Goal: Browse casually

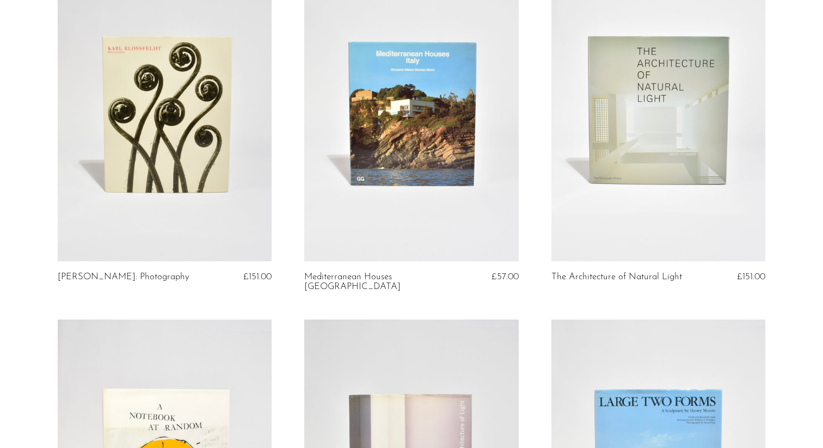
scroll to position [1221, 0]
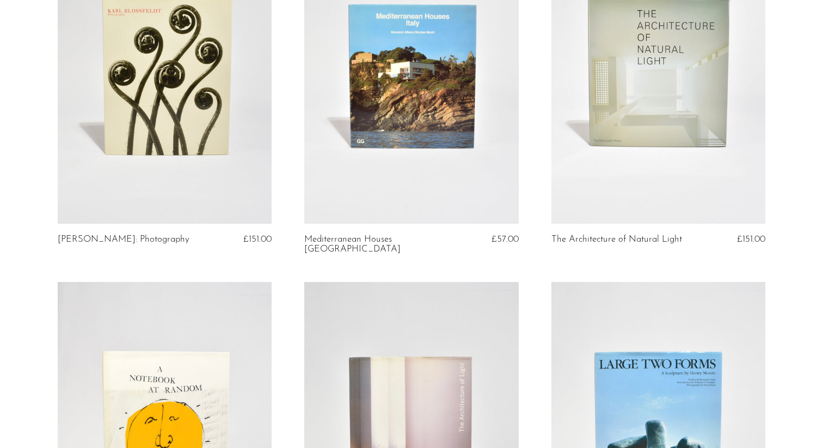
click at [655, 113] on link at bounding box center [659, 74] width 215 height 300
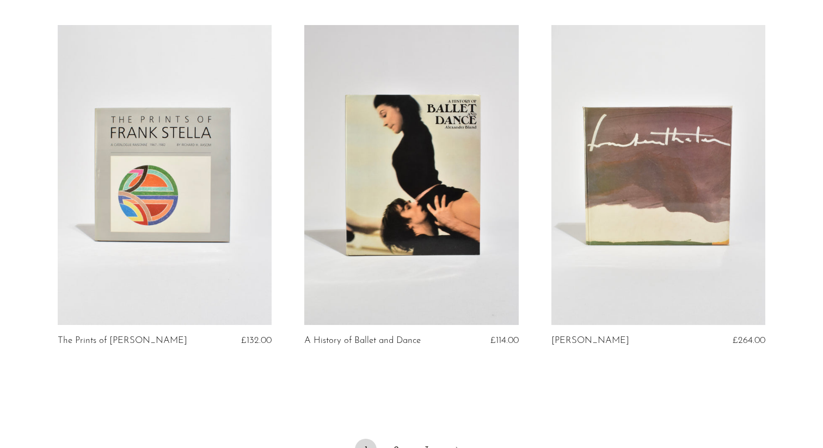
scroll to position [4124, 0]
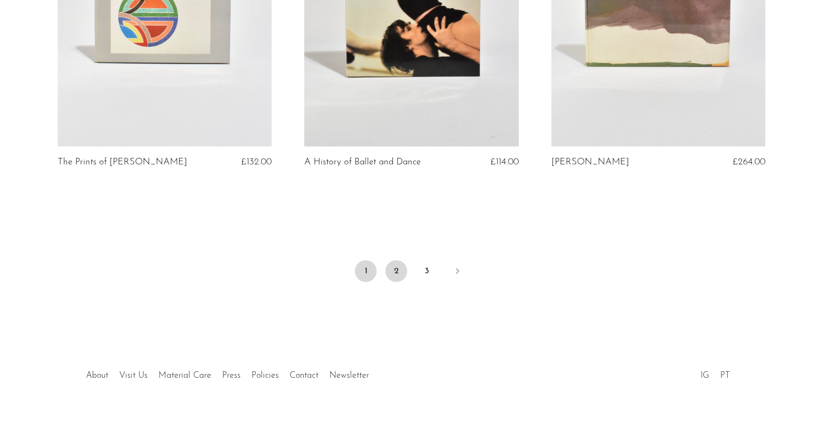
click at [393, 268] on link "2" at bounding box center [397, 271] width 22 height 22
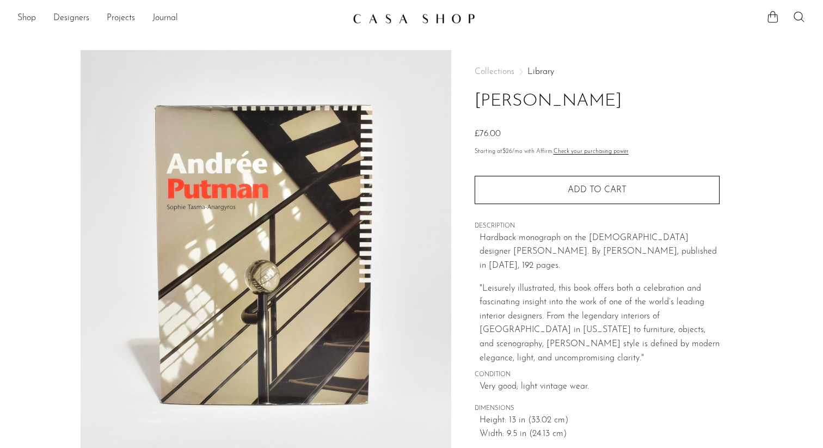
click at [336, 218] on img at bounding box center [266, 254] width 371 height 408
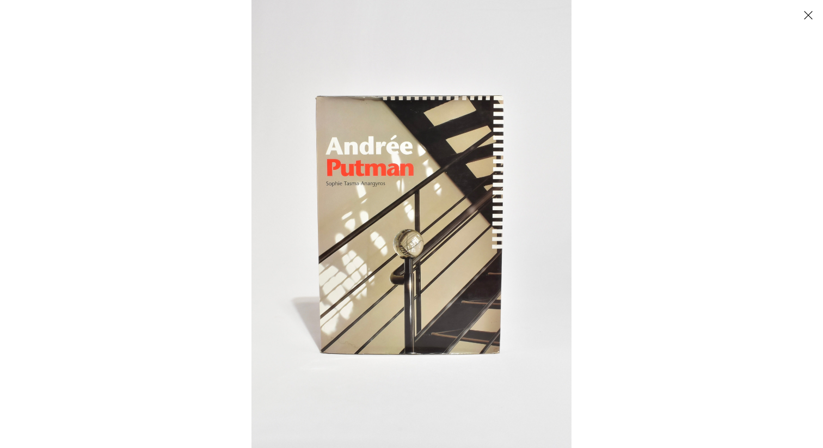
click at [506, 241] on img at bounding box center [412, 224] width 320 height 448
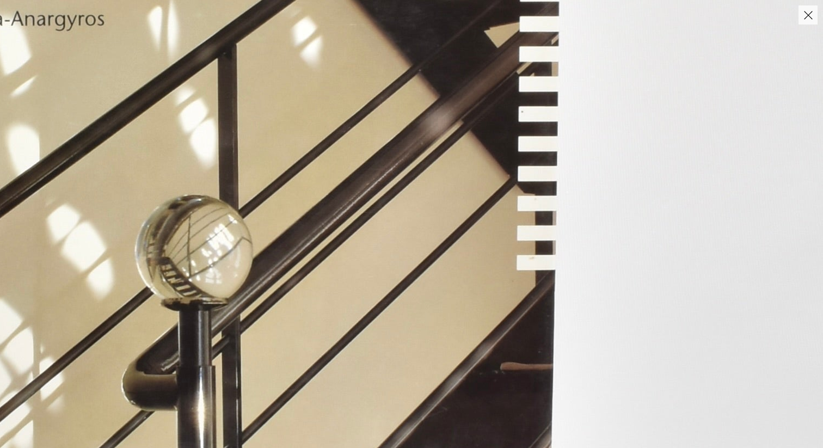
click at [506, 241] on img at bounding box center [206, 175] width 1235 height 1728
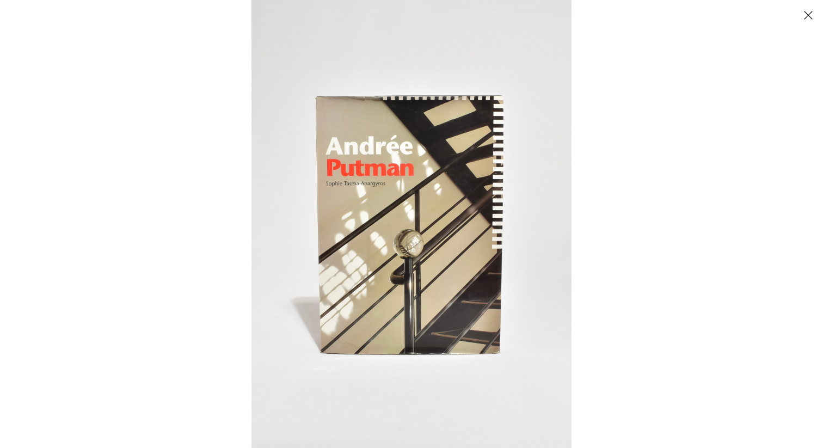
click at [628, 317] on div at bounding box center [663, 224] width 823 height 448
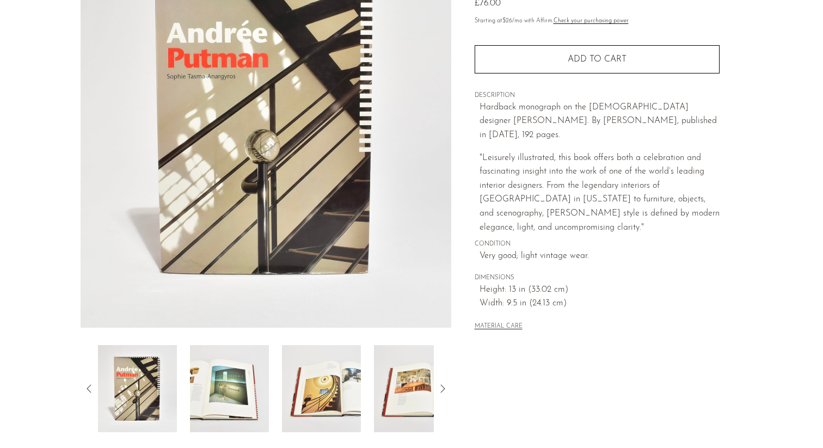
scroll to position [261, 0]
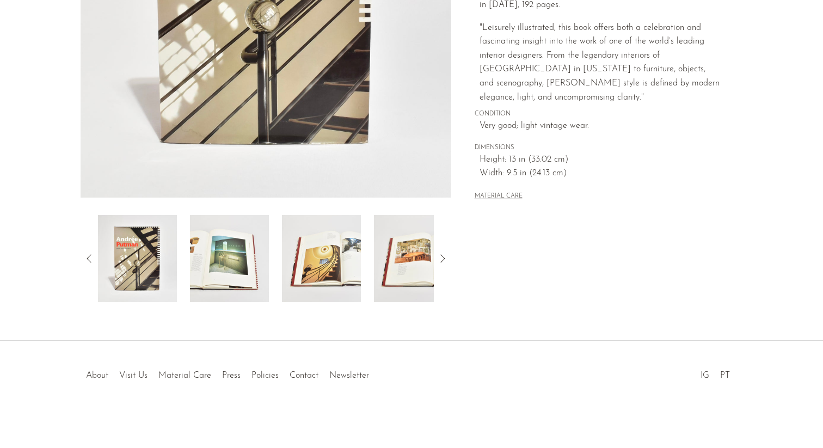
click at [227, 246] on img at bounding box center [229, 258] width 79 height 87
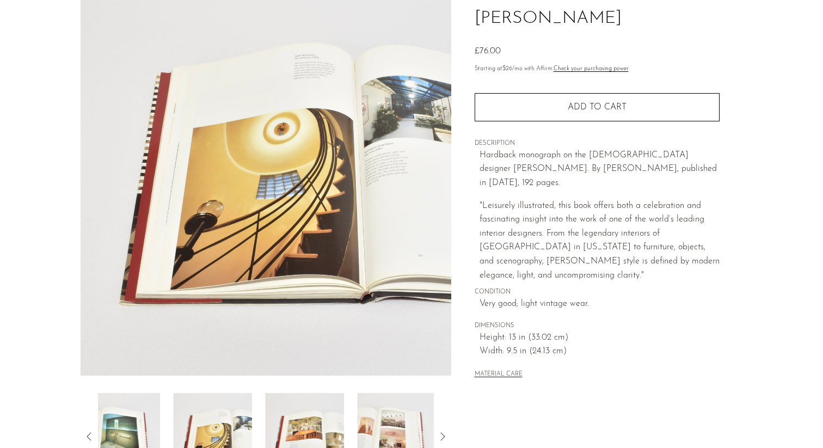
scroll to position [82, 0]
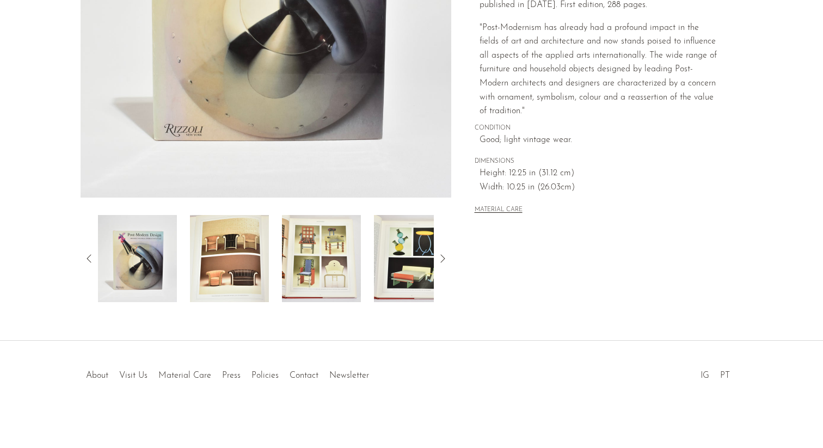
click at [236, 230] on img at bounding box center [229, 258] width 79 height 87
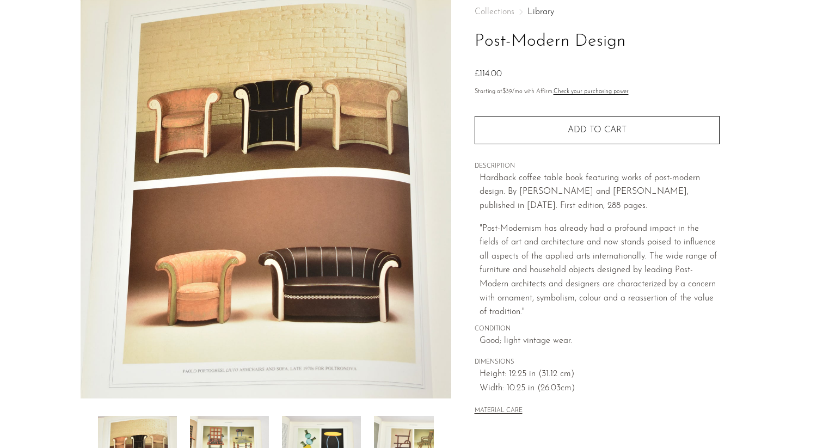
scroll to position [59, 0]
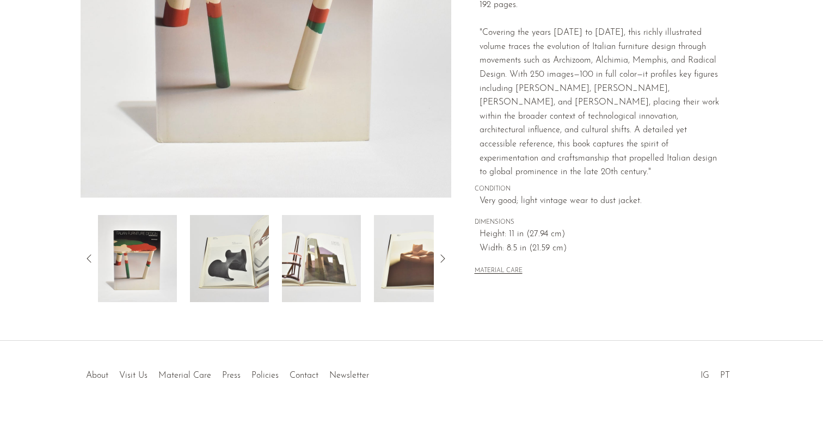
click at [227, 256] on img at bounding box center [229, 258] width 79 height 87
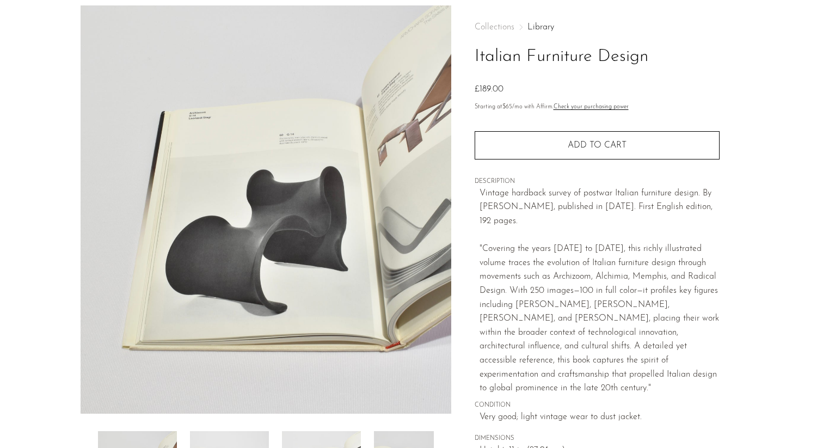
scroll to position [18, 0]
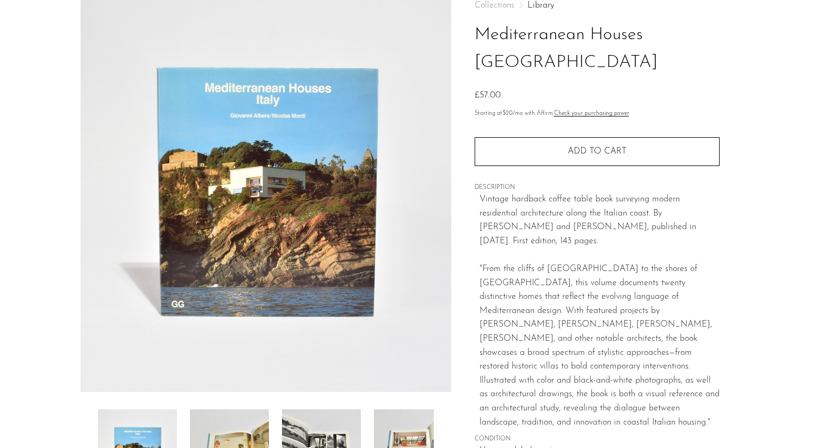
scroll to position [247, 0]
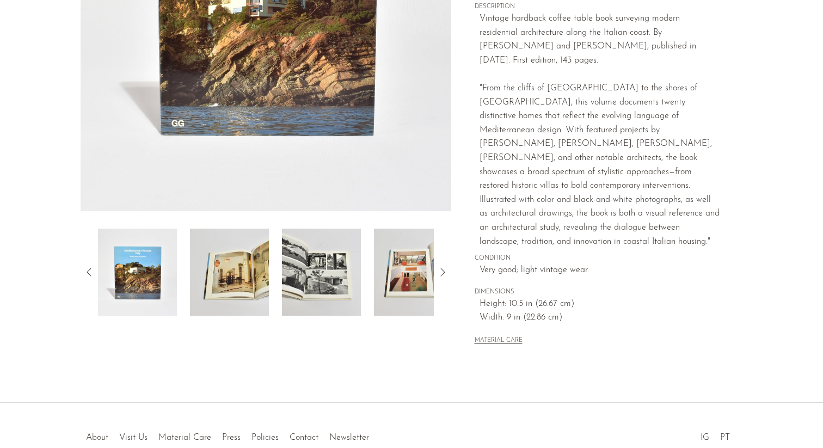
click at [210, 272] on img at bounding box center [229, 272] width 79 height 87
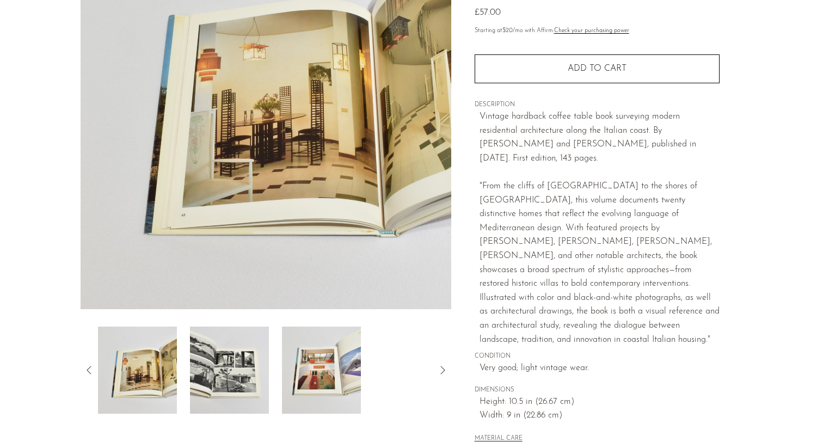
scroll to position [117, 0]
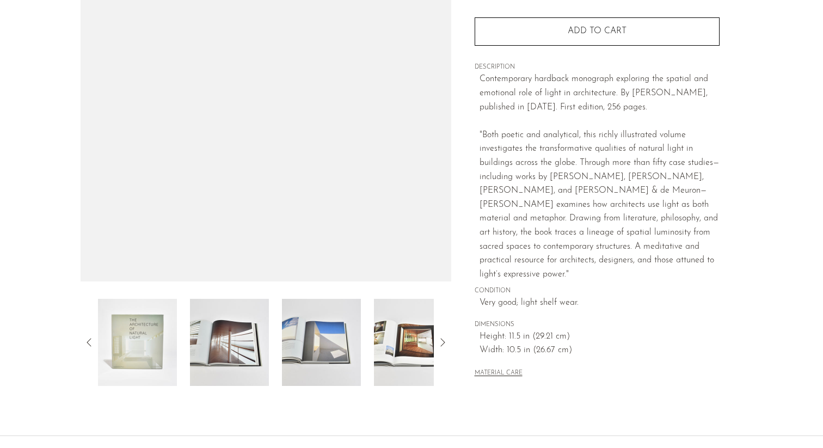
scroll to position [190, 0]
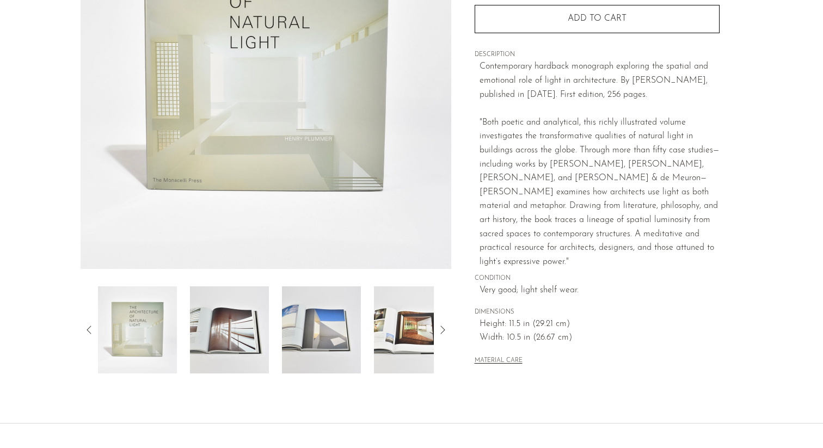
click at [306, 301] on img at bounding box center [321, 329] width 79 height 87
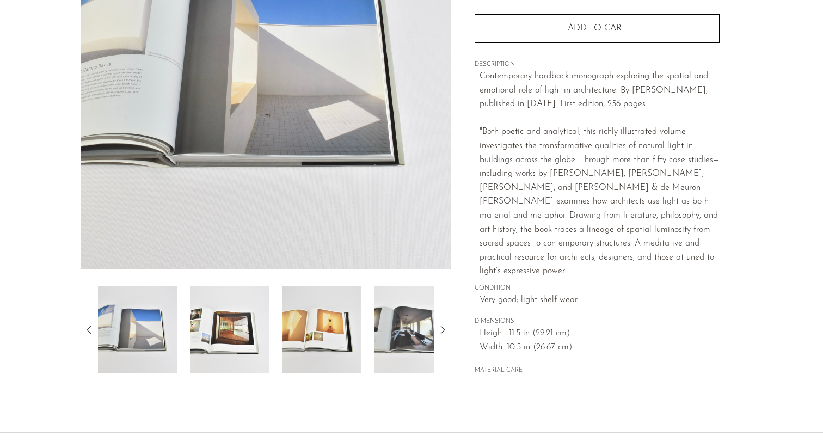
click at [300, 329] on img at bounding box center [321, 329] width 79 height 87
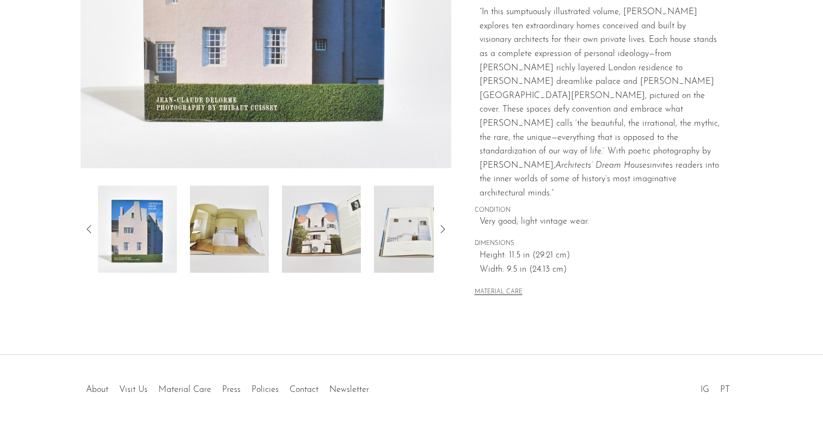
click at [238, 230] on img at bounding box center [229, 229] width 79 height 87
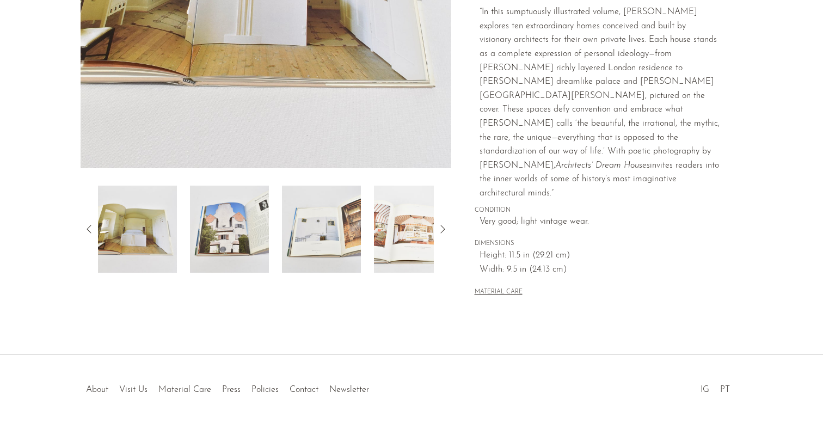
scroll to position [28, 0]
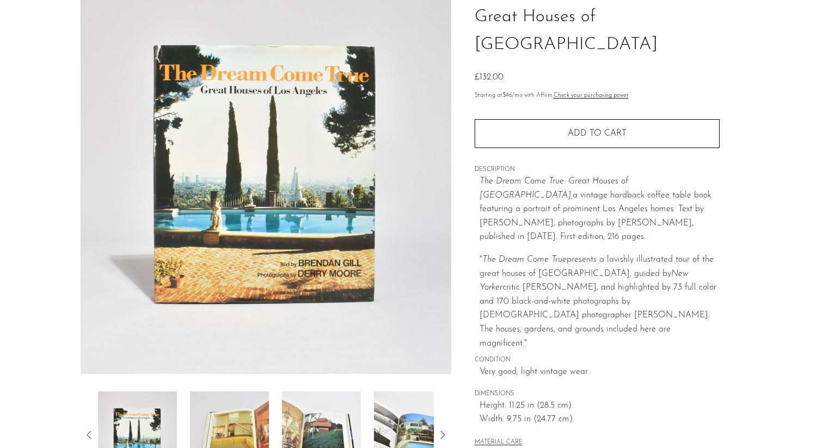
scroll to position [111, 0]
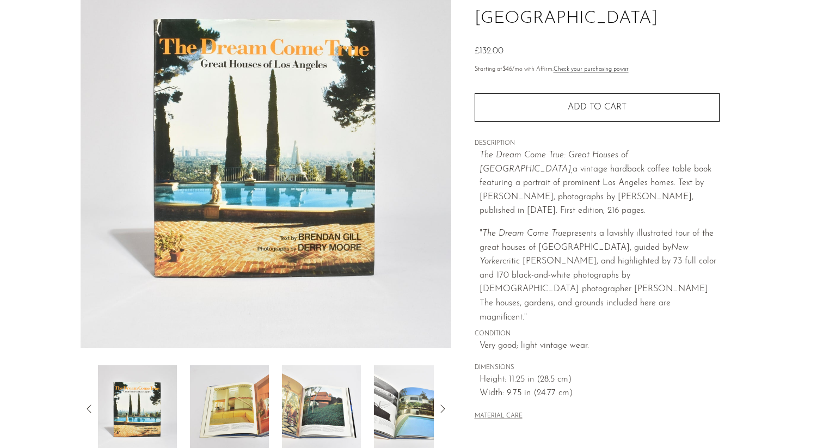
click at [221, 377] on img at bounding box center [229, 408] width 79 height 87
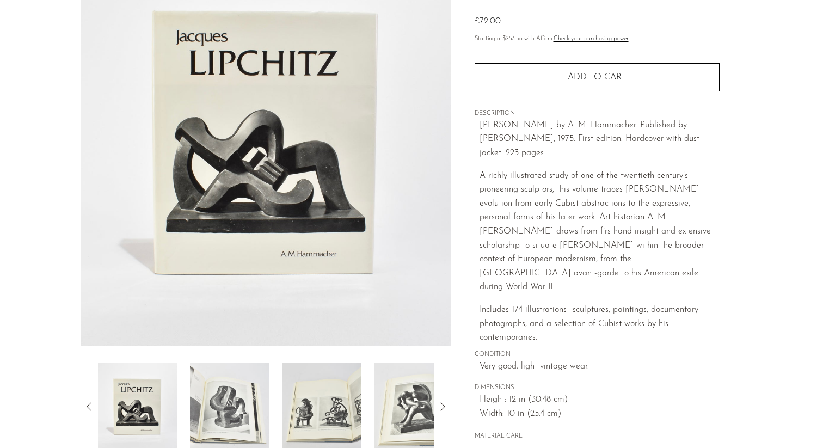
scroll to position [261, 0]
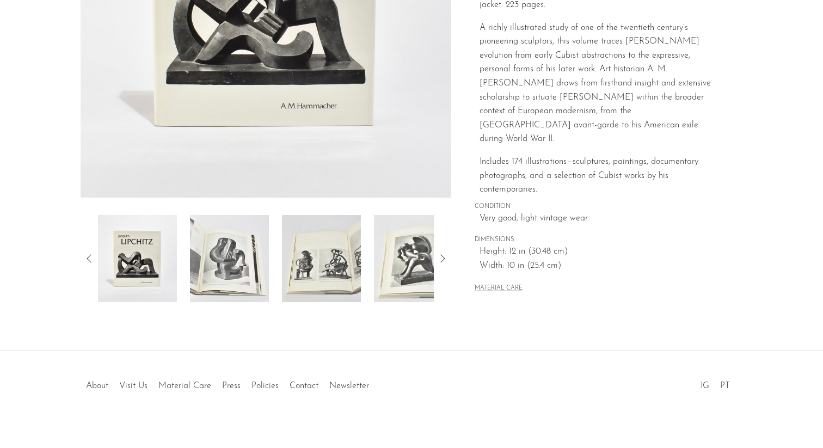
click at [215, 238] on img at bounding box center [229, 258] width 79 height 87
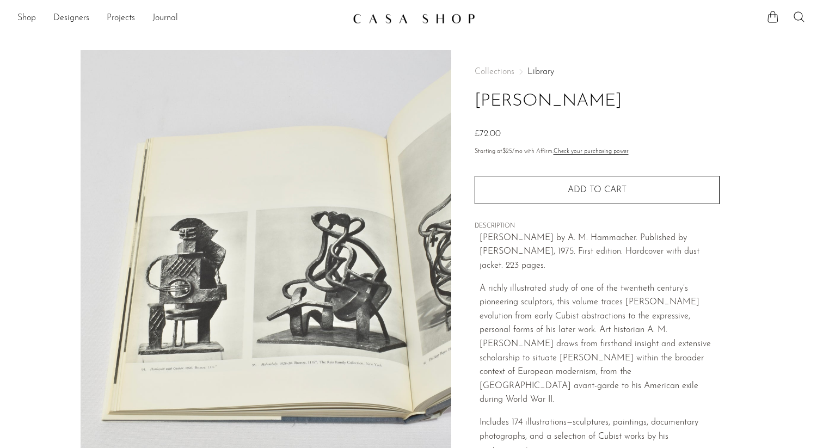
scroll to position [0, 0]
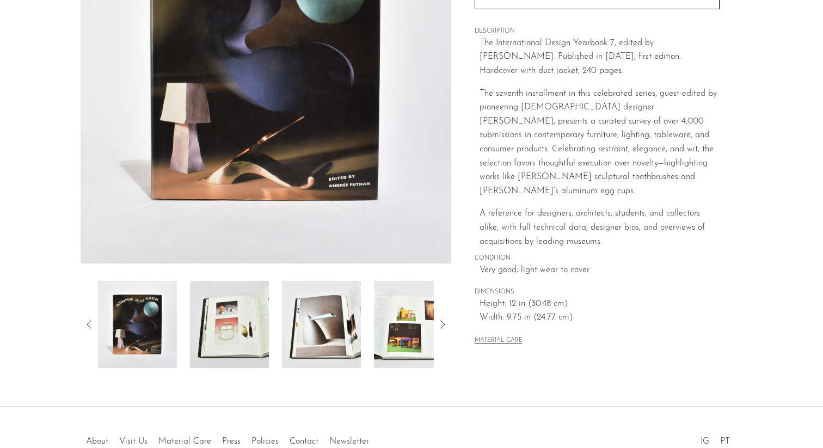
scroll to position [261, 0]
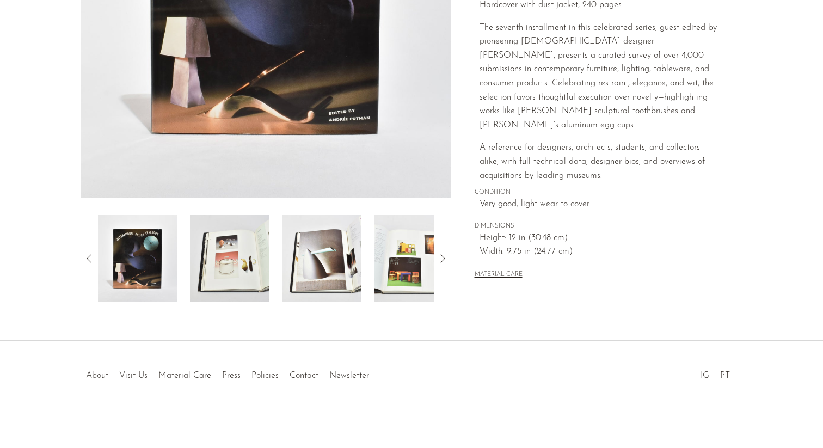
click at [222, 312] on div "International Design Yearbook £57.00" at bounding box center [411, 65] width 823 height 552
click at [225, 276] on img at bounding box center [229, 258] width 79 height 87
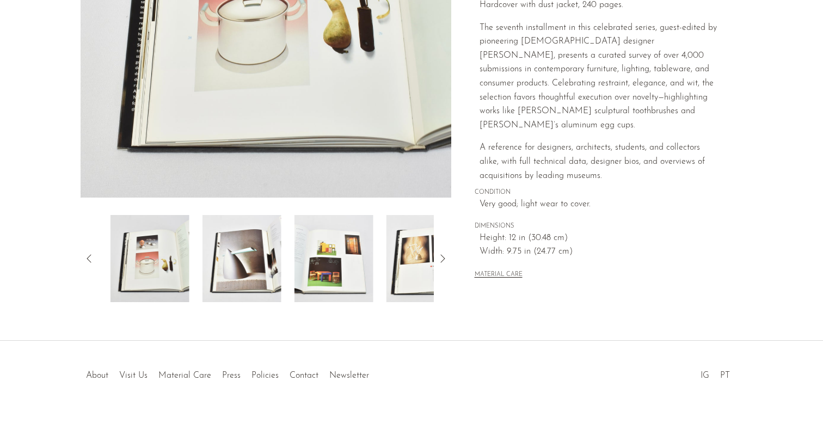
scroll to position [123, 0]
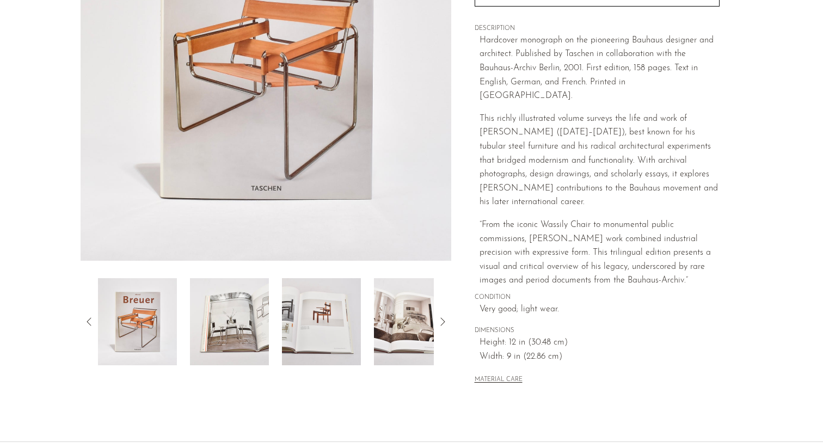
scroll to position [210, 0]
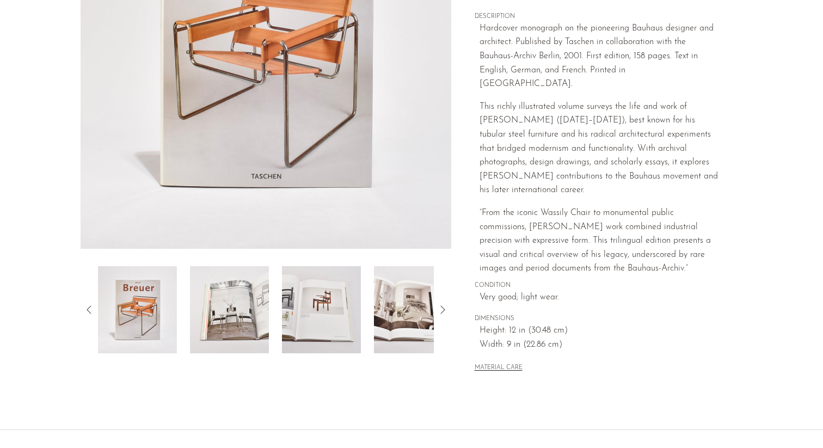
click at [225, 292] on img at bounding box center [229, 309] width 79 height 87
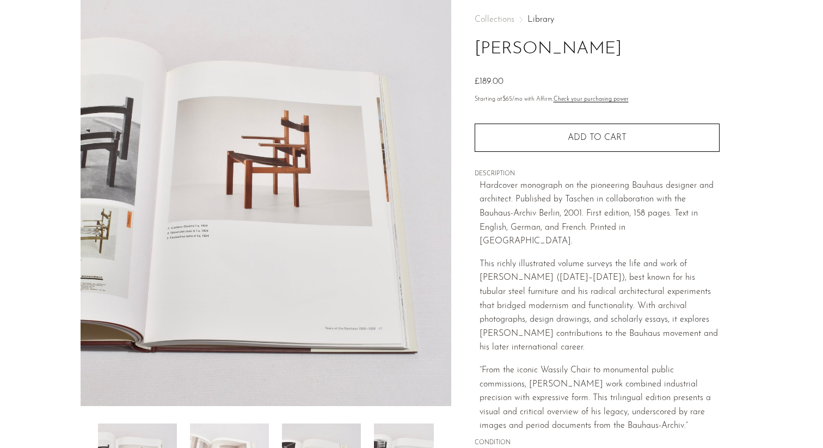
scroll to position [0, 0]
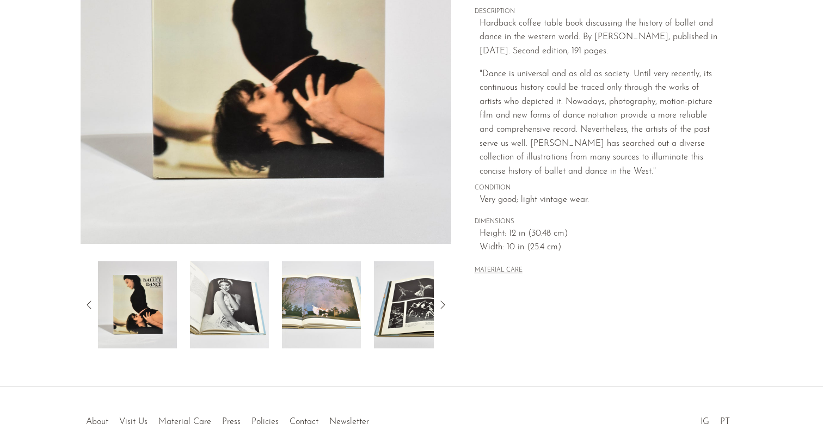
click at [209, 344] on img at bounding box center [229, 304] width 79 height 87
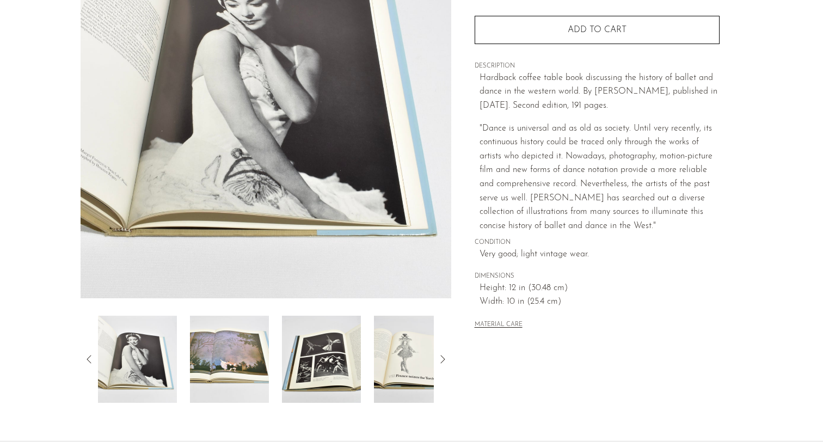
scroll to position [131, 0]
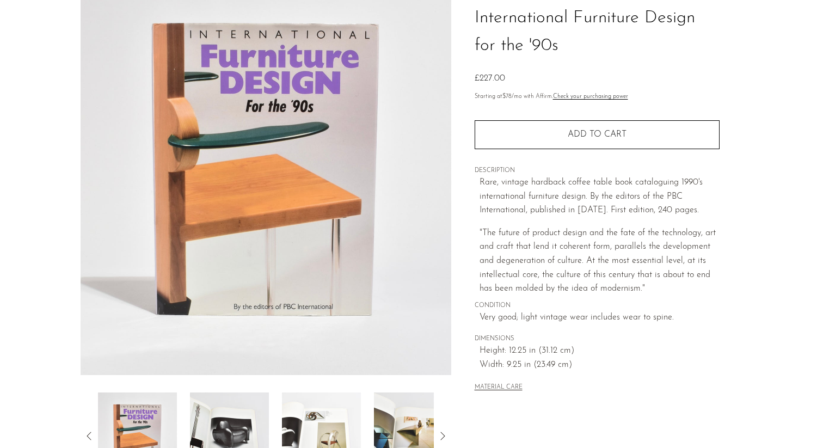
scroll to position [114, 0]
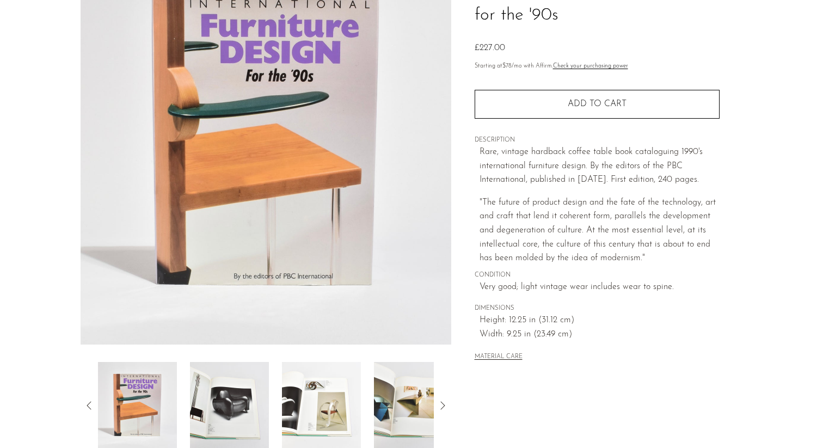
click at [219, 380] on img at bounding box center [229, 405] width 79 height 87
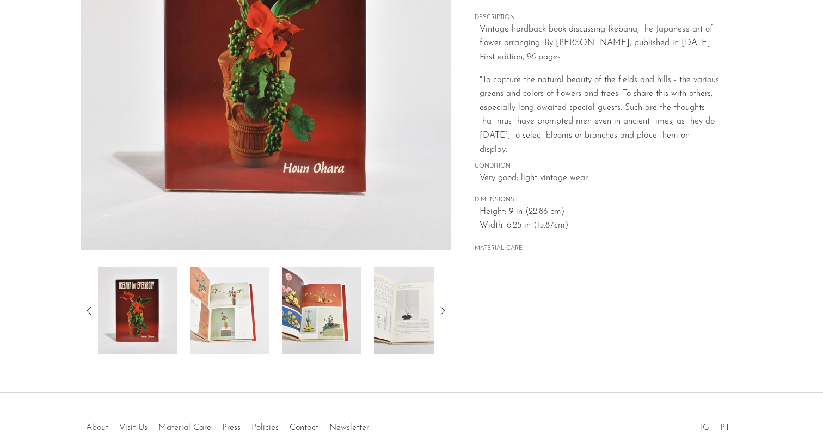
click at [231, 314] on img at bounding box center [229, 310] width 79 height 87
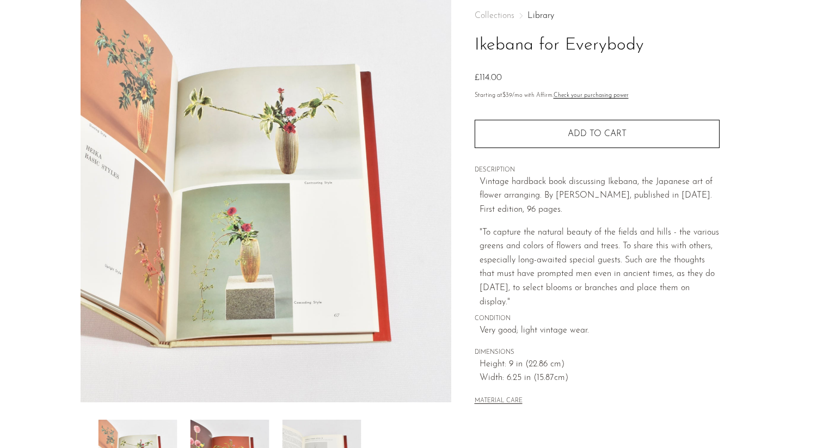
scroll to position [44, 0]
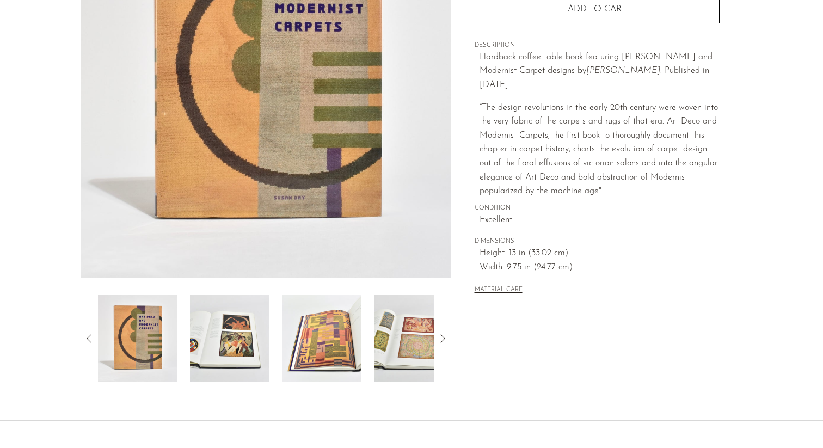
scroll to position [261, 0]
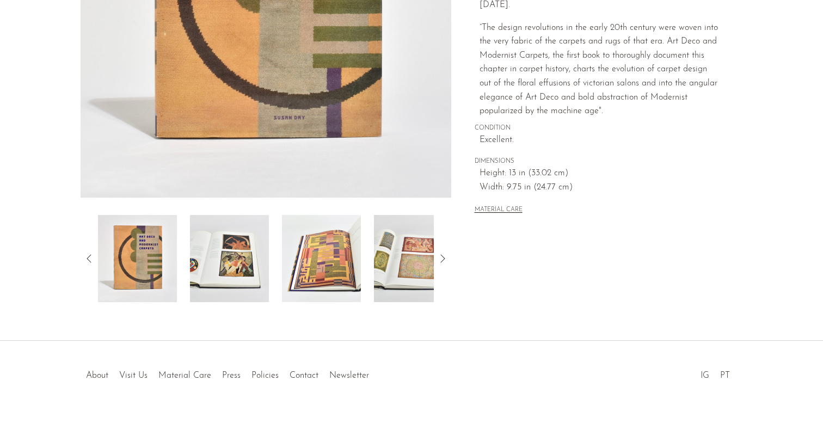
click at [238, 205] on div at bounding box center [266, 45] width 371 height 513
click at [240, 264] on img at bounding box center [229, 258] width 79 height 87
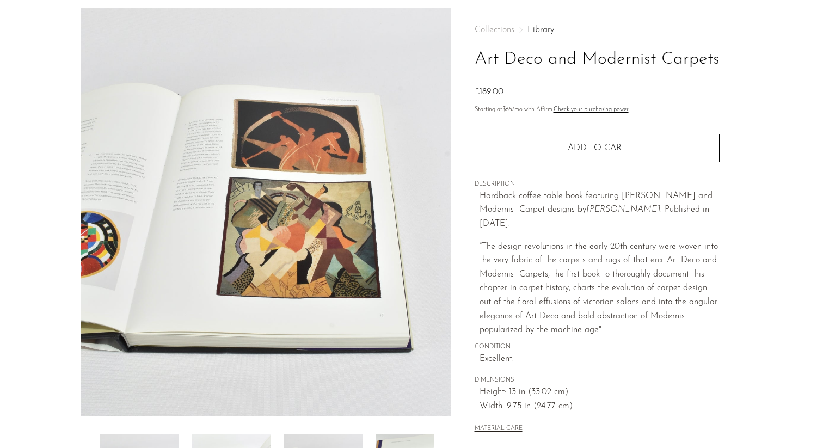
scroll to position [26, 0]
